Goal: Find specific page/section: Find specific page/section

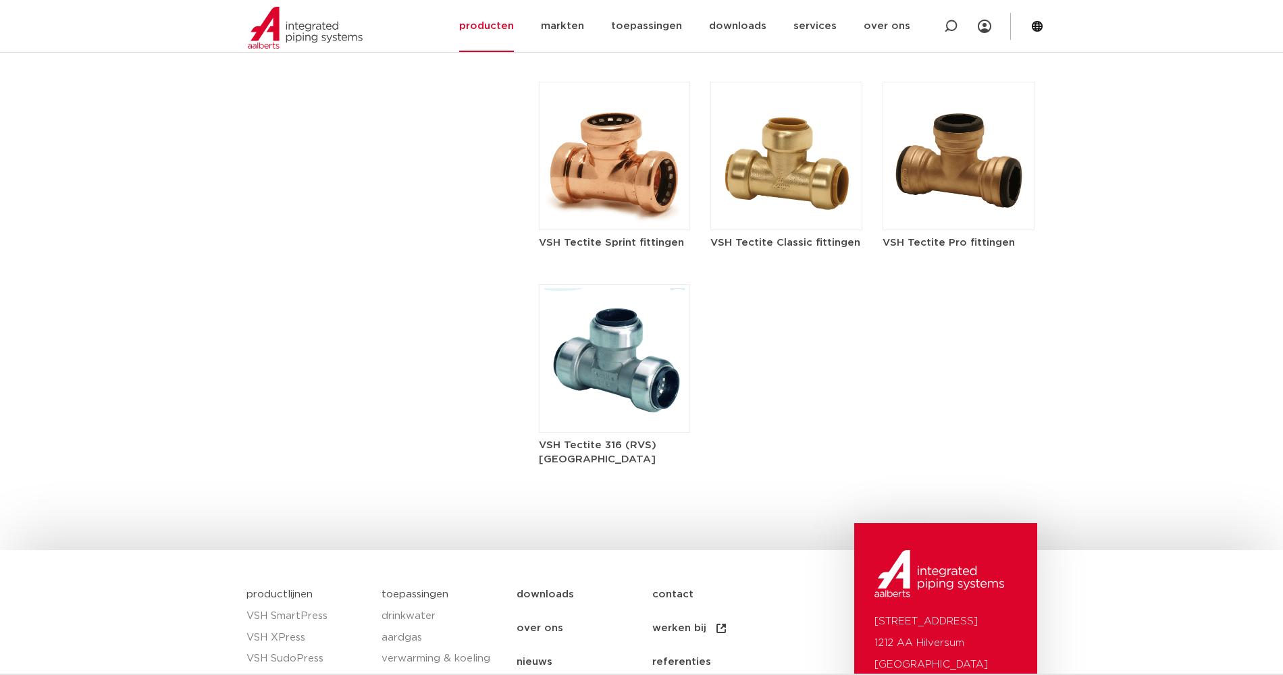
scroll to position [1641, 0]
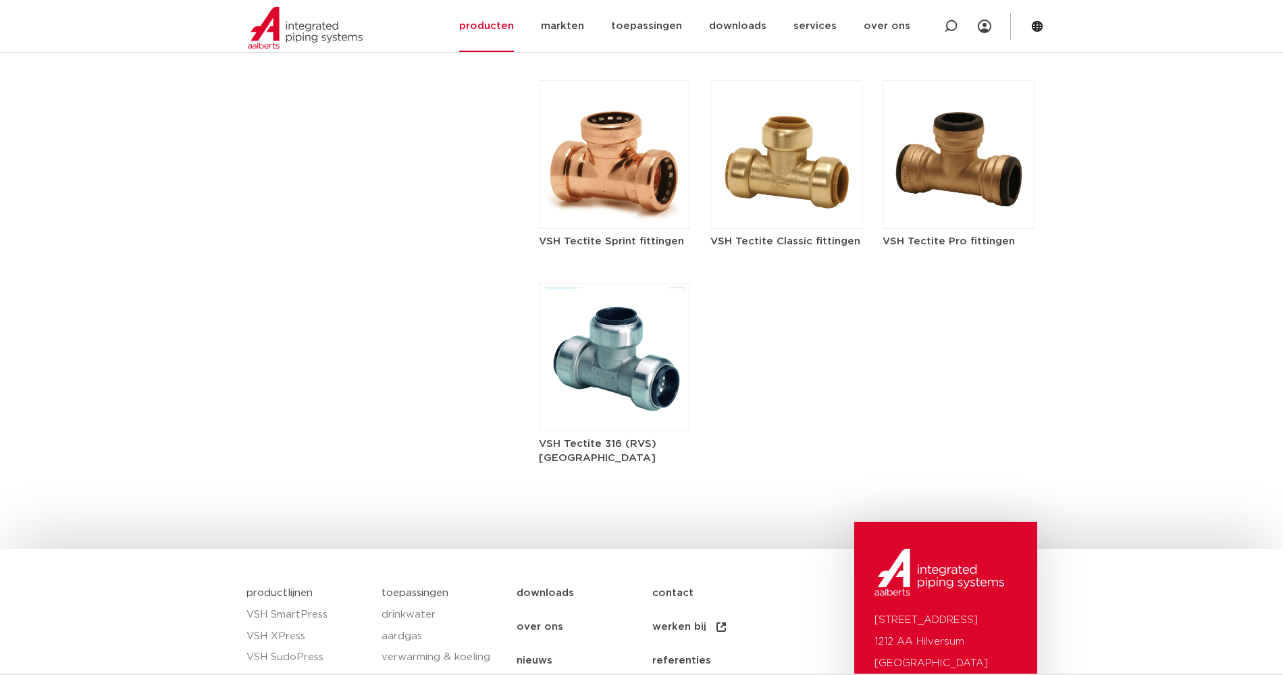
click at [763, 234] on h5 "VSH Tectite Classic fittingen" at bounding box center [786, 241] width 152 height 14
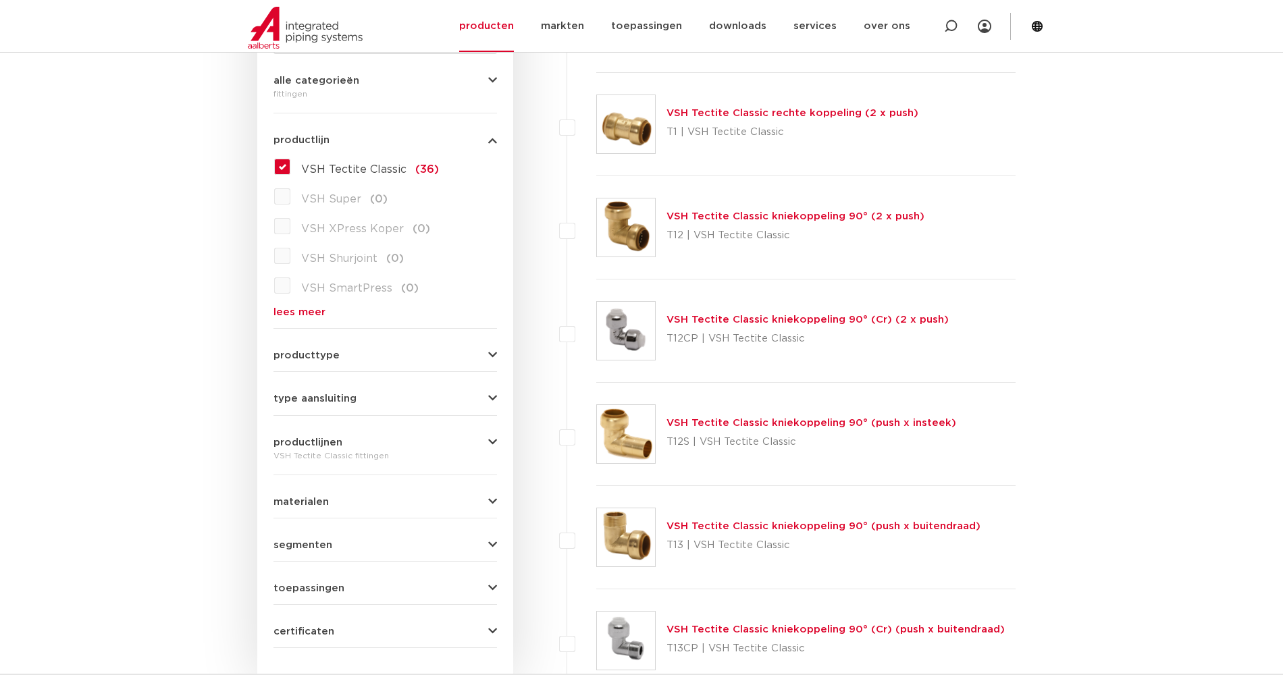
scroll to position [330, 0]
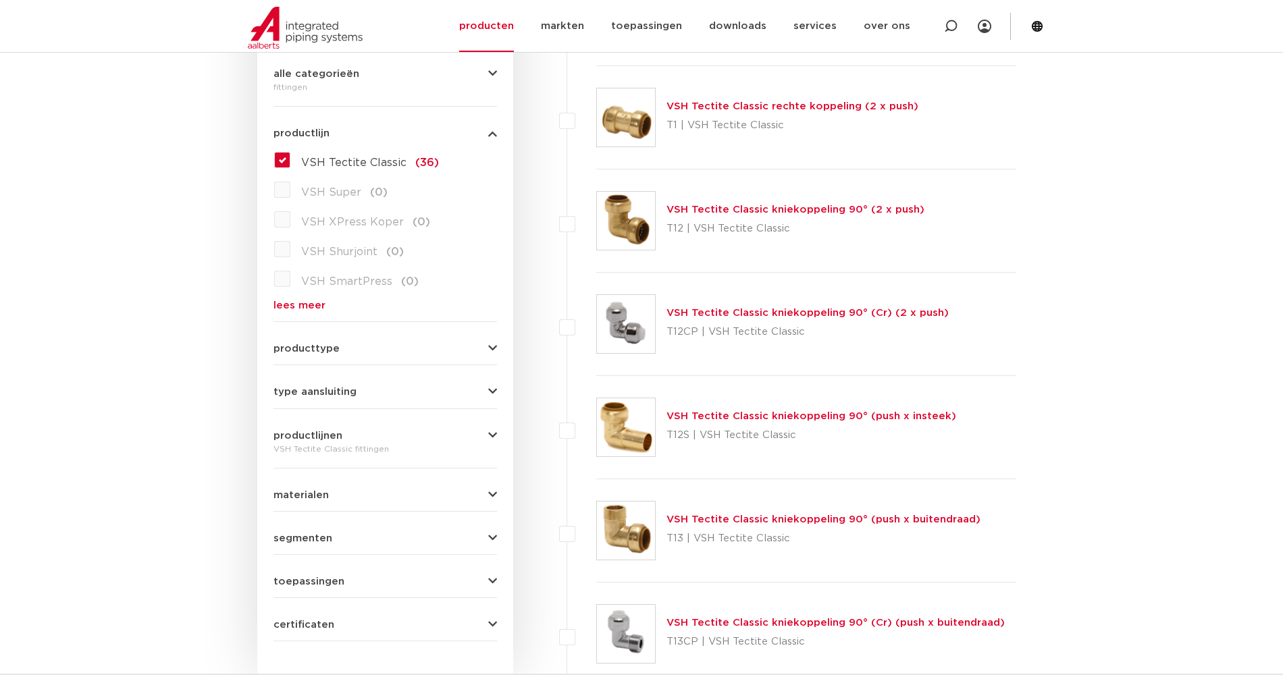
click at [314, 351] on span "producttype" at bounding box center [307, 349] width 66 height 10
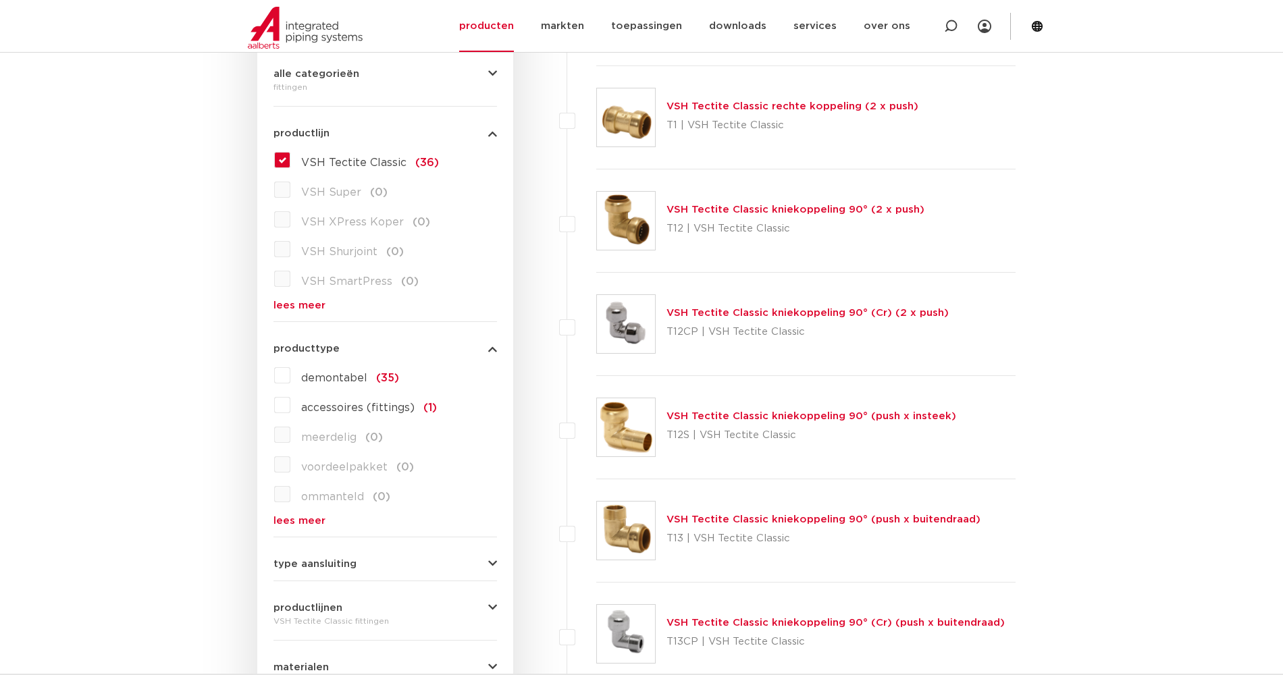
click at [314, 351] on span "producttype" at bounding box center [307, 349] width 66 height 10
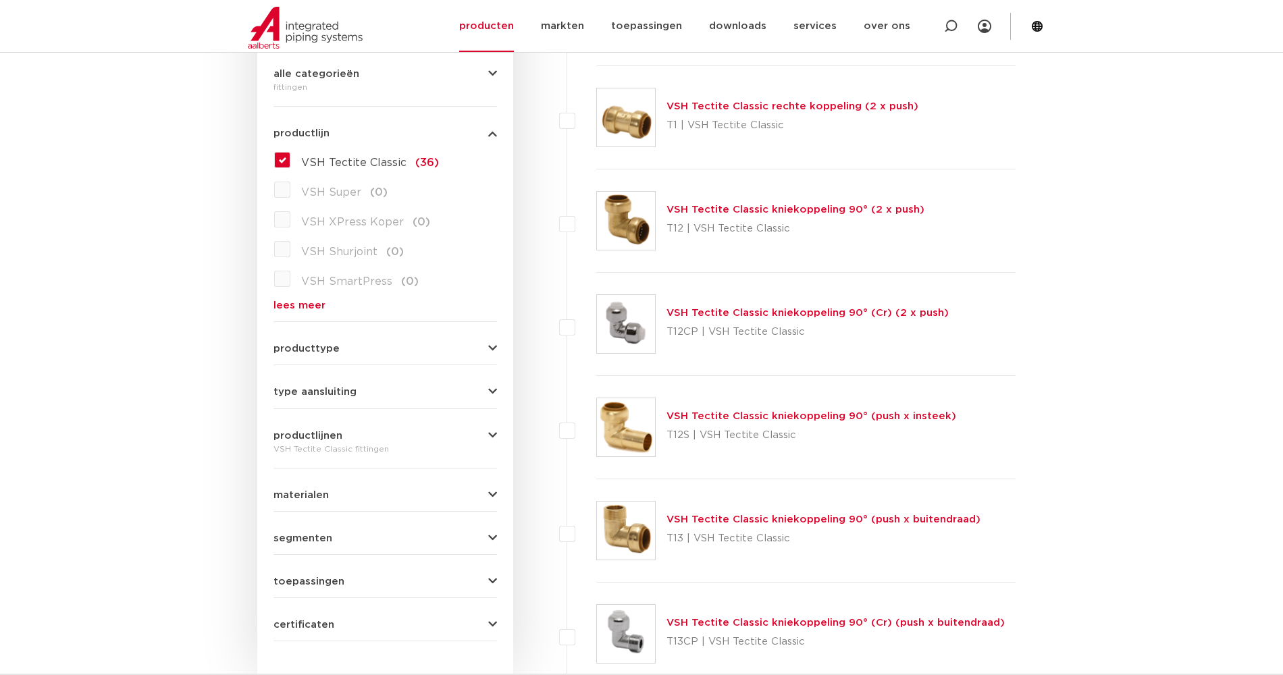
click at [317, 389] on span "type aansluiting" at bounding box center [315, 392] width 83 height 10
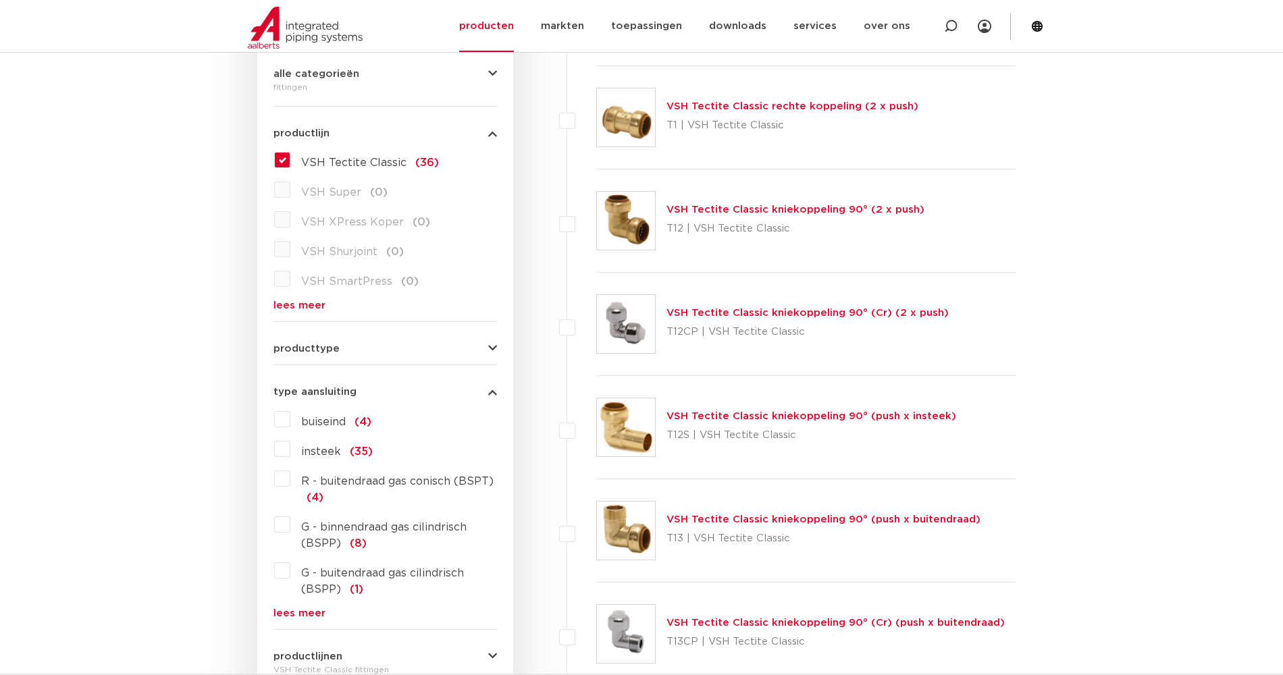
click at [318, 389] on span "type aansluiting" at bounding box center [315, 392] width 83 height 10
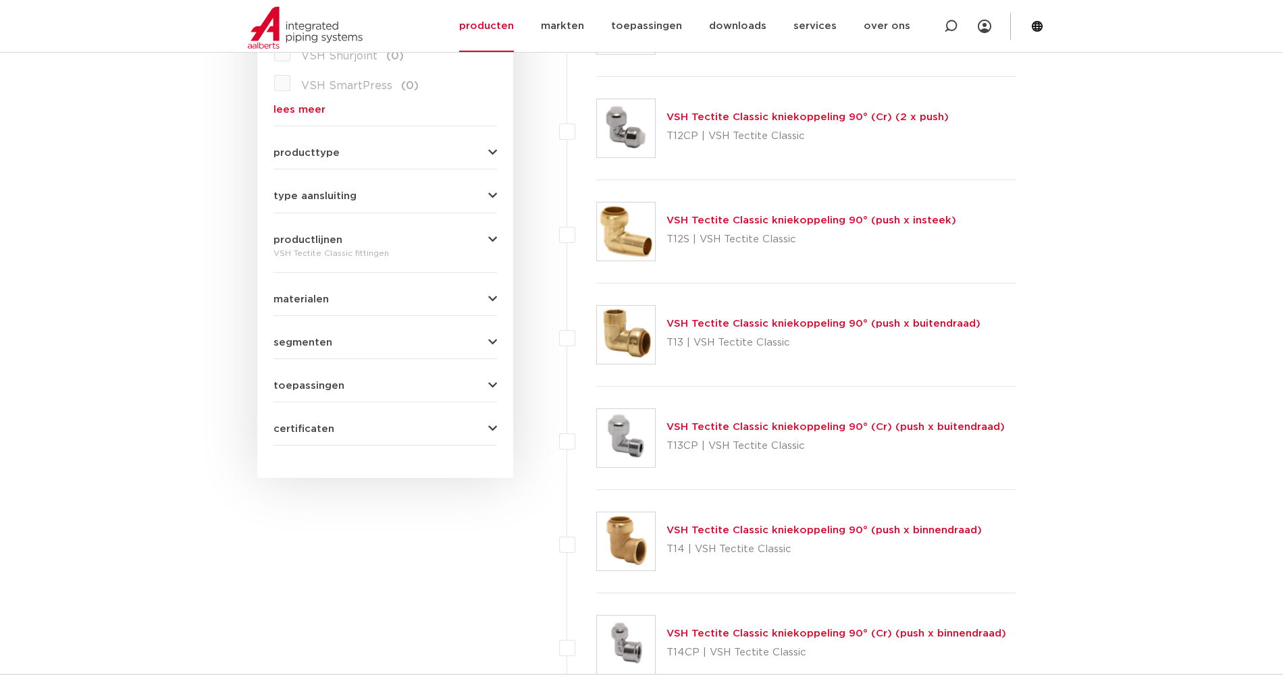
scroll to position [569, 0]
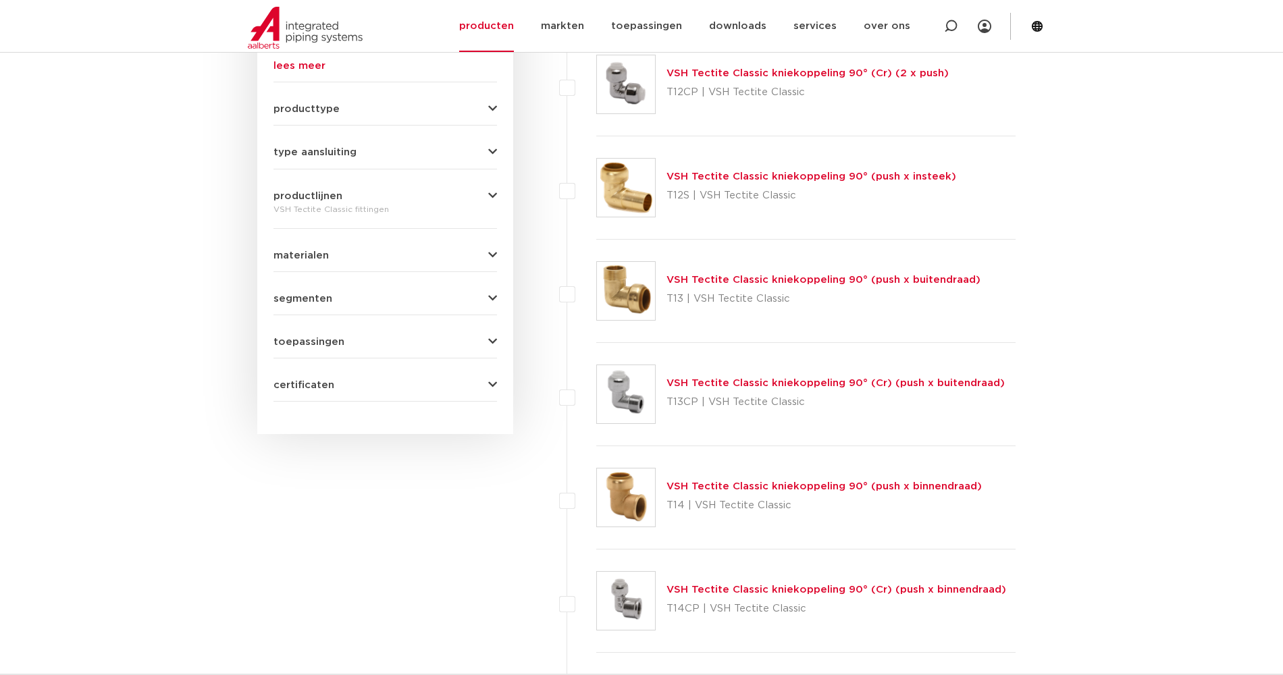
click at [309, 201] on div "VSH Tectite Classic fittingen" at bounding box center [386, 209] width 224 height 16
click at [313, 197] on span "productlijnen" at bounding box center [308, 196] width 69 height 10
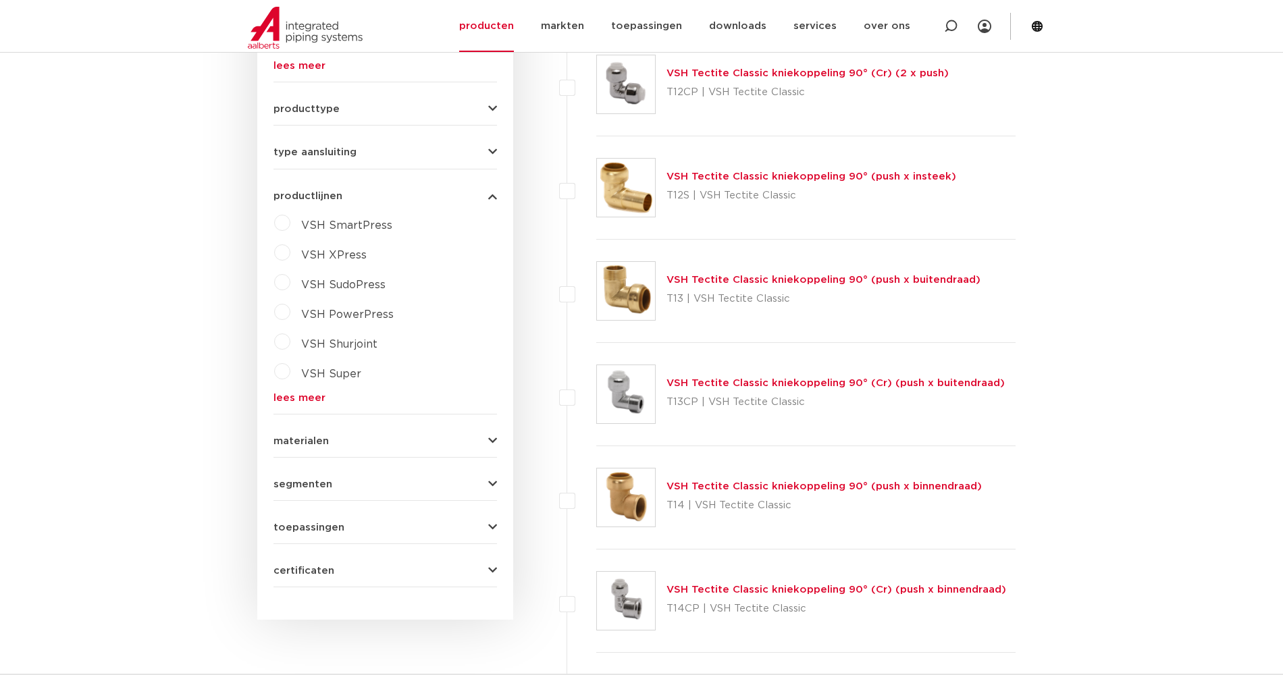
click at [315, 197] on span "productlijnen" at bounding box center [308, 196] width 69 height 10
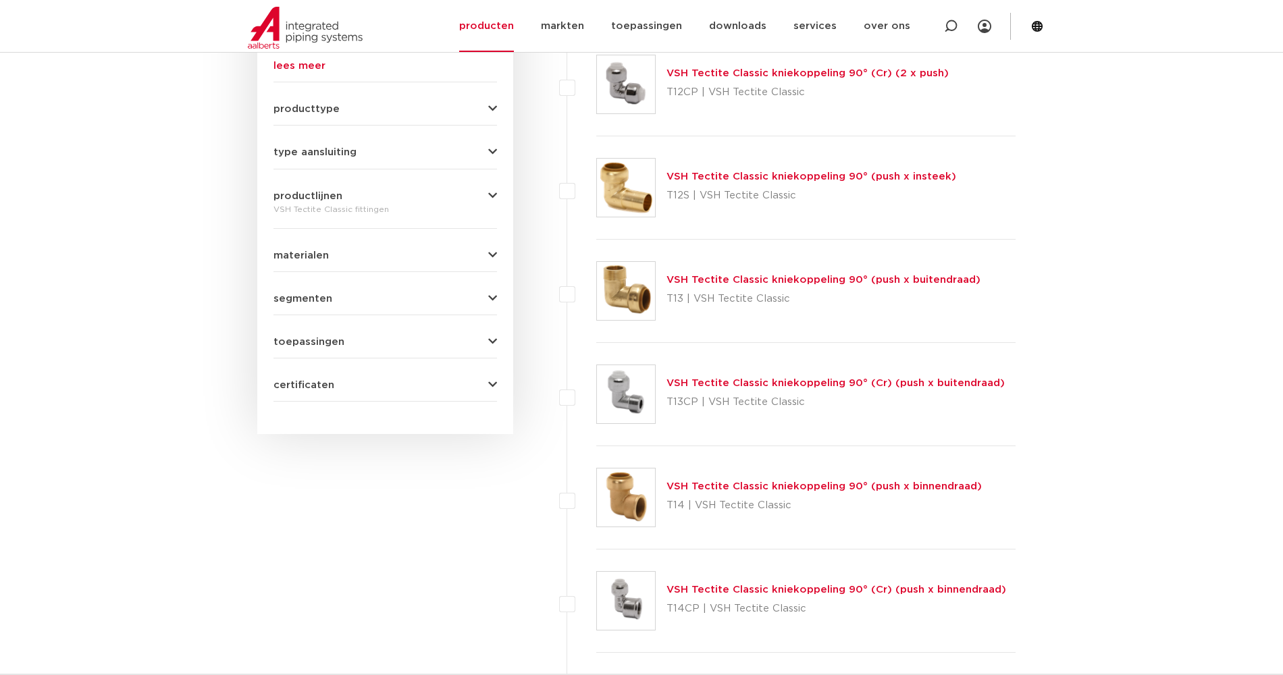
click at [317, 251] on span "materialen" at bounding box center [301, 256] width 55 height 10
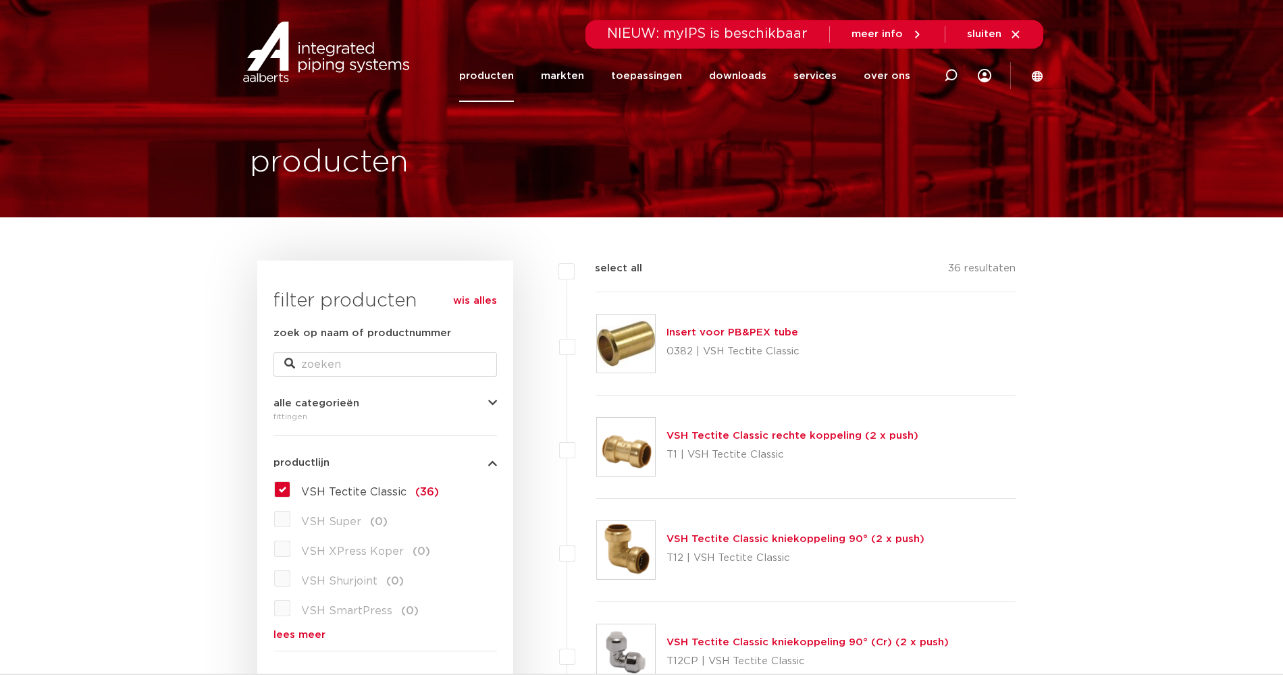
scroll to position [0, 0]
